Goal: Transaction & Acquisition: Purchase product/service

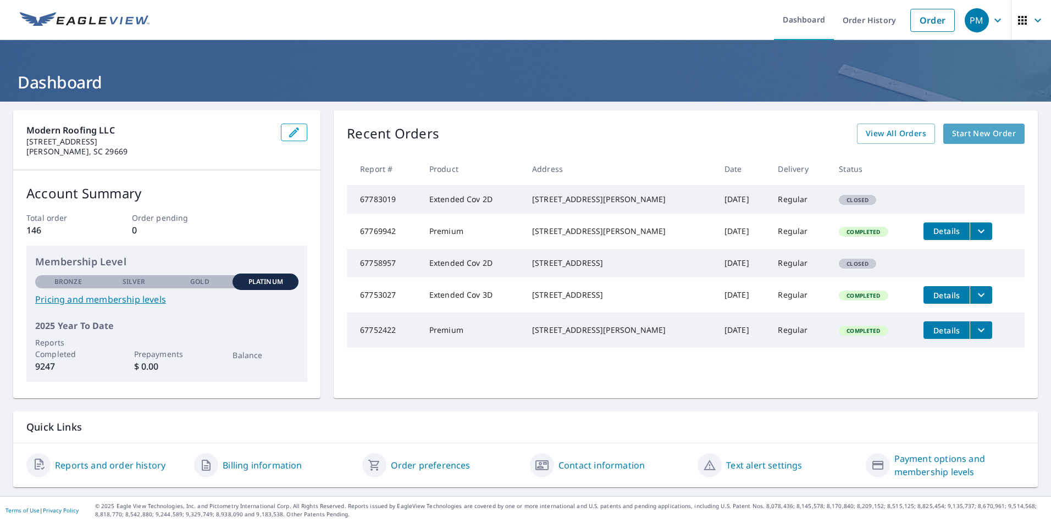
click at [961, 134] on span "Start New Order" at bounding box center [984, 134] width 64 height 14
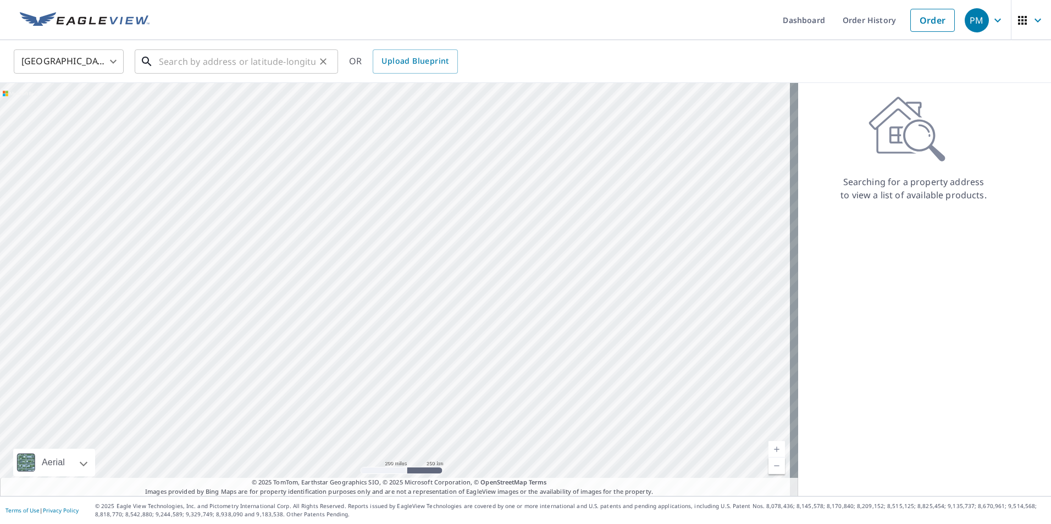
click at [176, 60] on input "text" at bounding box center [237, 61] width 157 height 31
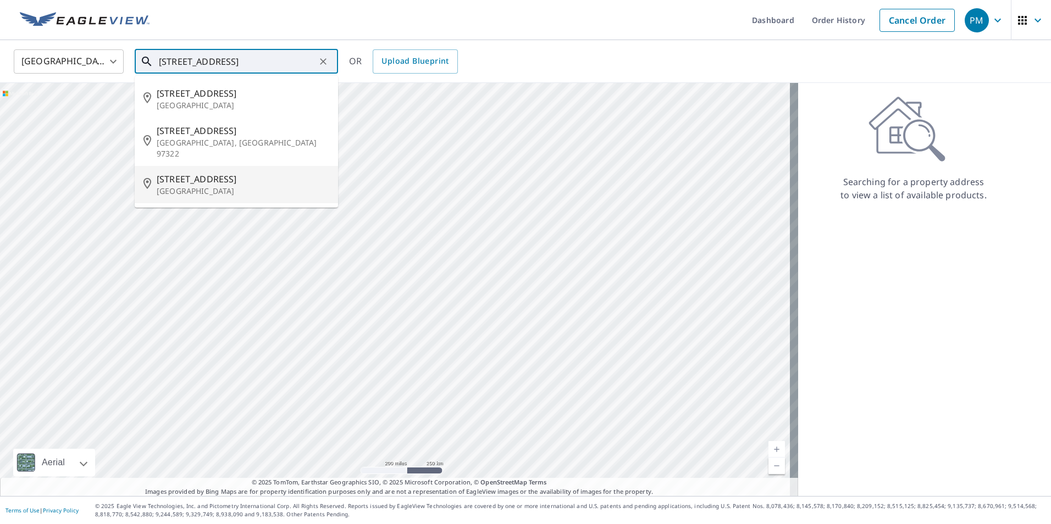
click at [207, 173] on span "[STREET_ADDRESS]" at bounding box center [243, 179] width 173 height 13
type input "[STREET_ADDRESS]"
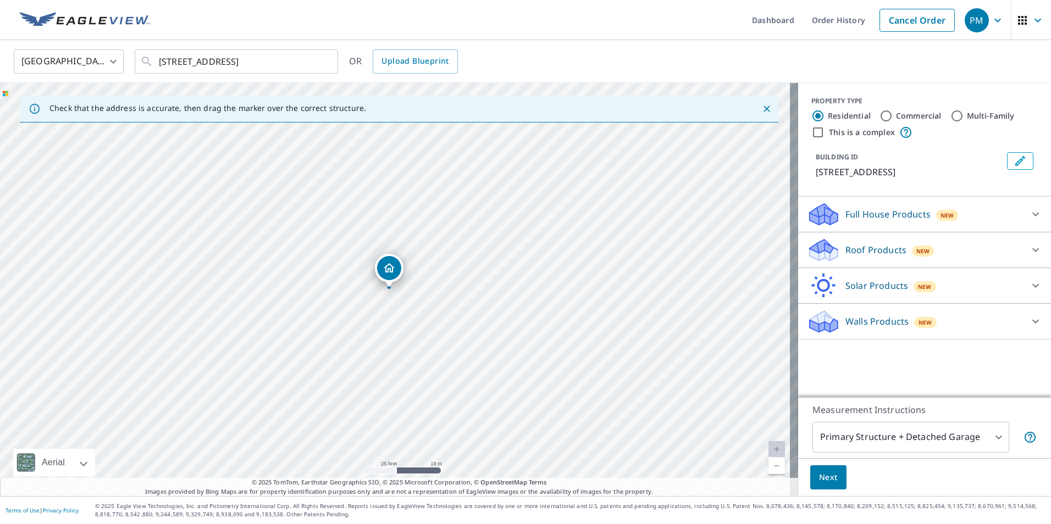
drag, startPoint x: 394, startPoint y: 264, endPoint x: 388, endPoint y: 264, distance: 6.0
click at [1013, 262] on div "Roof Products New" at bounding box center [914, 250] width 215 height 26
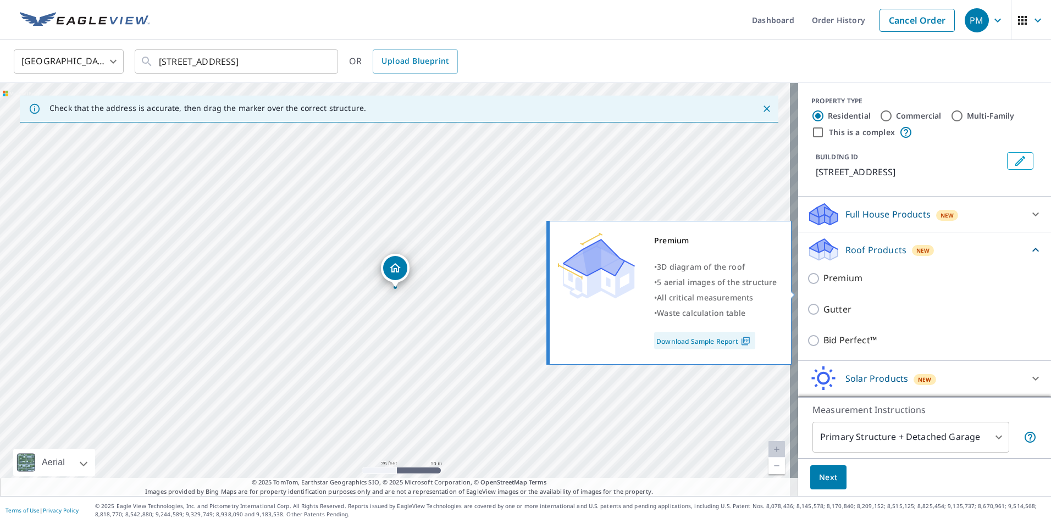
click at [809, 285] on input "Premium" at bounding box center [815, 278] width 16 height 13
checkbox input "true"
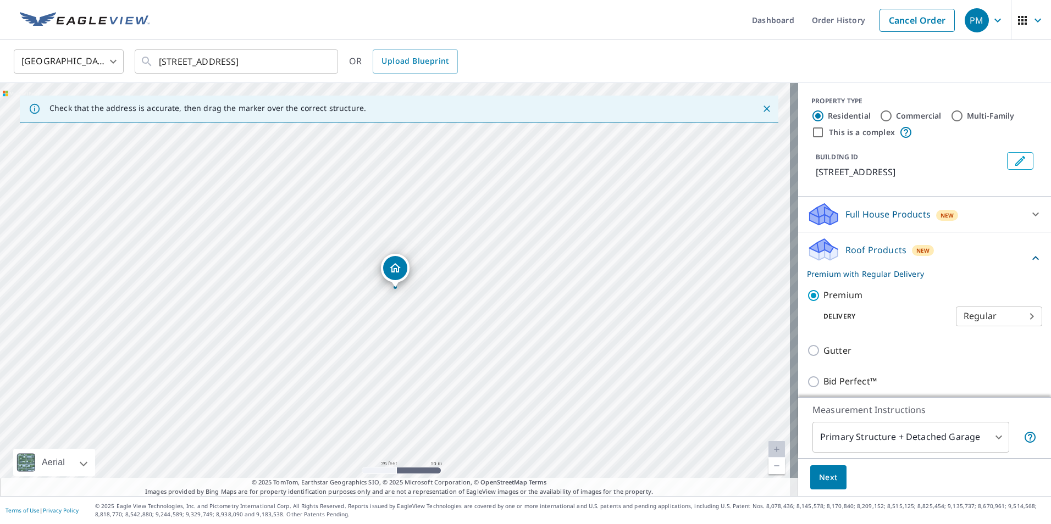
click at [819, 474] on span "Next" at bounding box center [828, 478] width 19 height 14
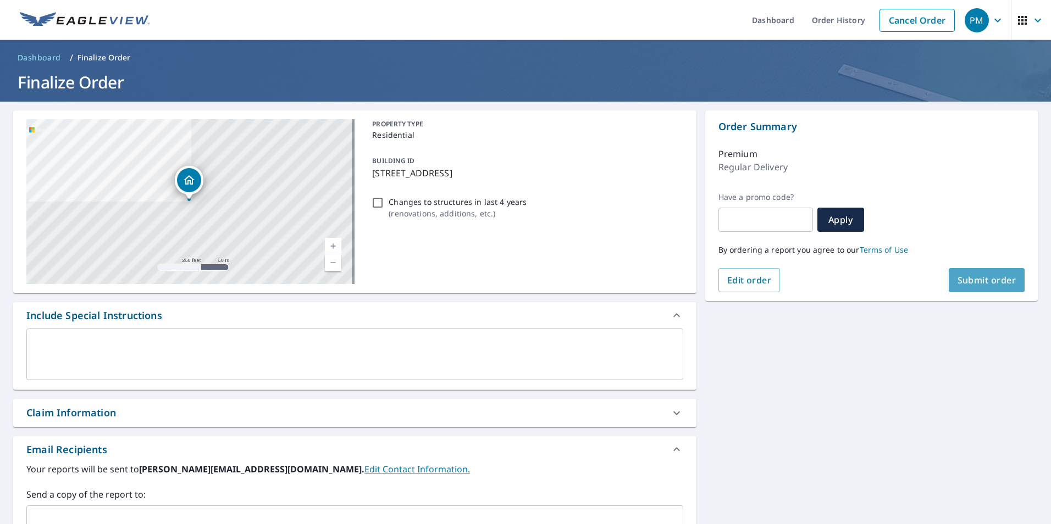
click at [972, 280] on span "Submit order" at bounding box center [986, 280] width 59 height 12
